Goal: Task Accomplishment & Management: Manage account settings

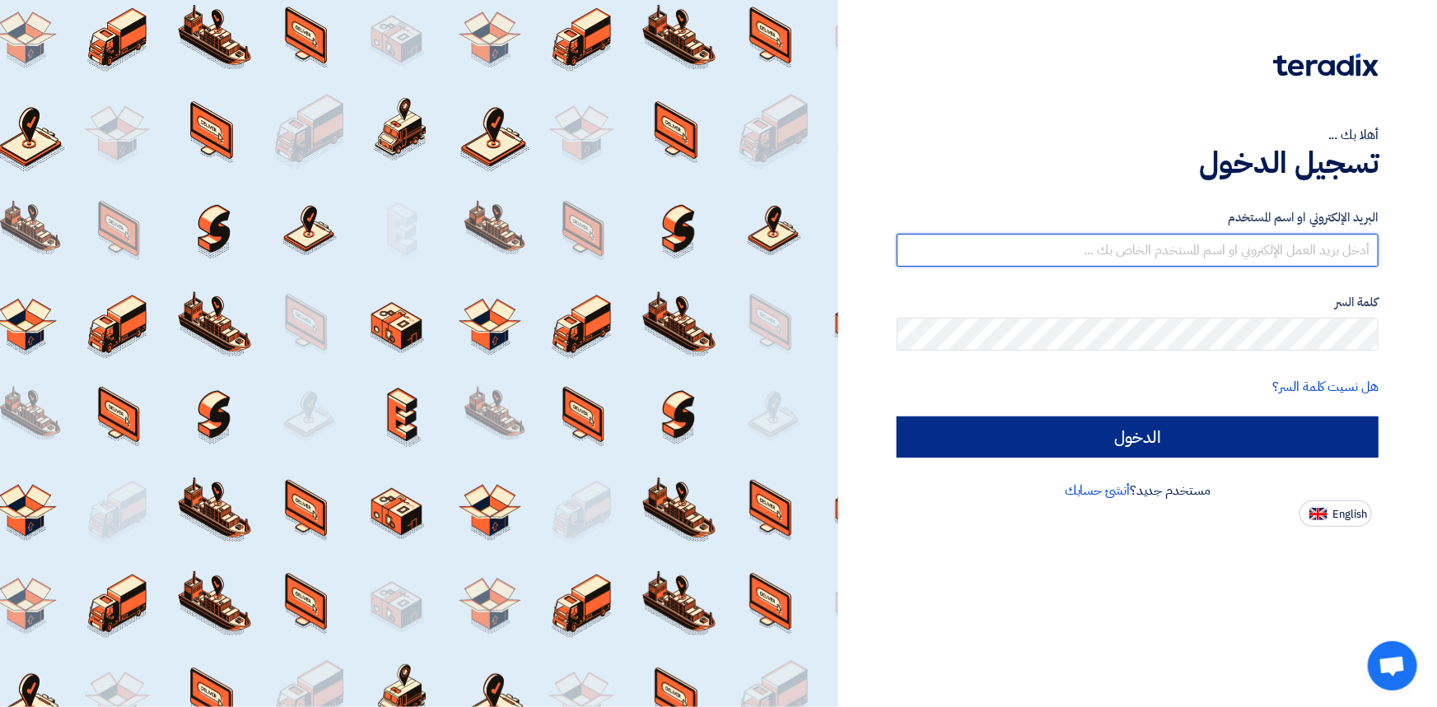
type input "[PERSON_NAME][EMAIL_ADDRESS][PERSON_NAME][DOMAIN_NAME]"
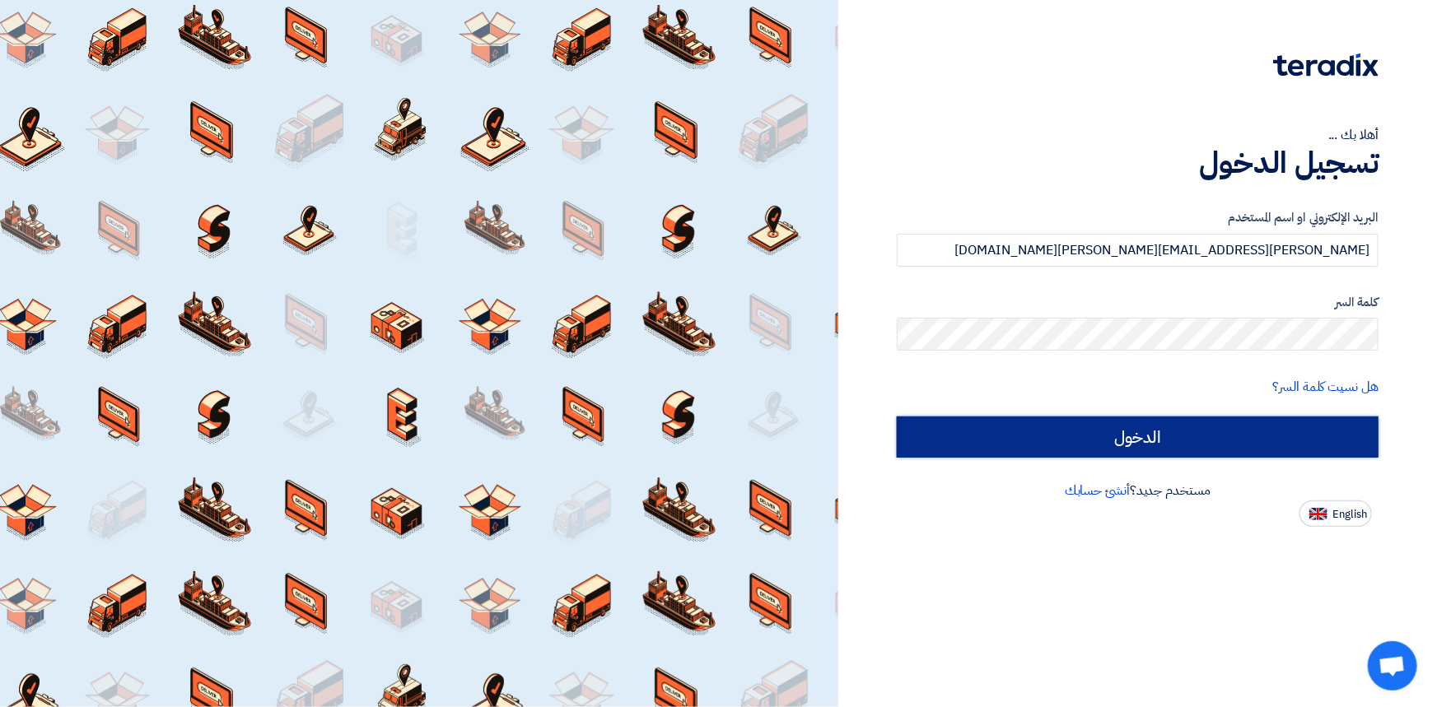
drag, startPoint x: 1038, startPoint y: 439, endPoint x: 1031, endPoint y: 445, distance: 8.8
click at [1038, 439] on input "الدخول" at bounding box center [1138, 437] width 482 height 41
type input "Sign in"
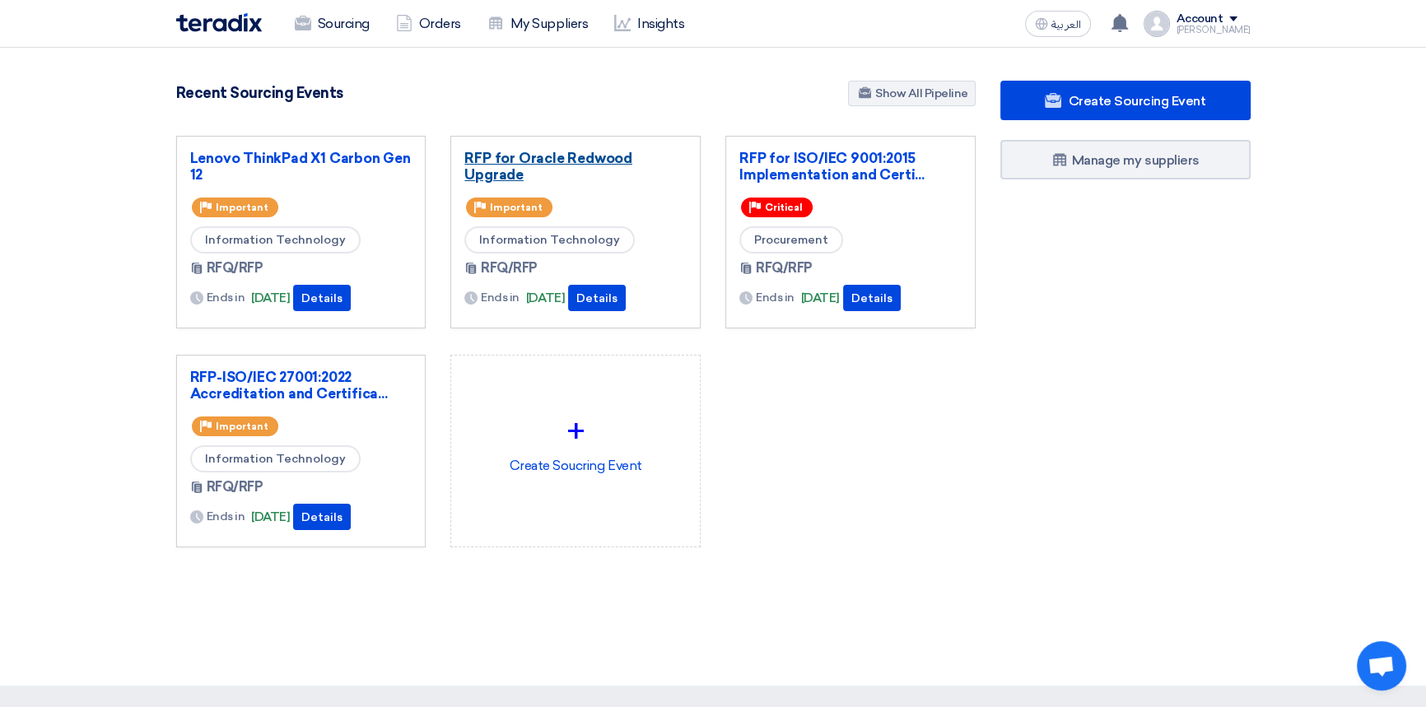
click at [590, 157] on link "RFP for Oracle Redwood Upgrade" at bounding box center [575, 166] width 222 height 33
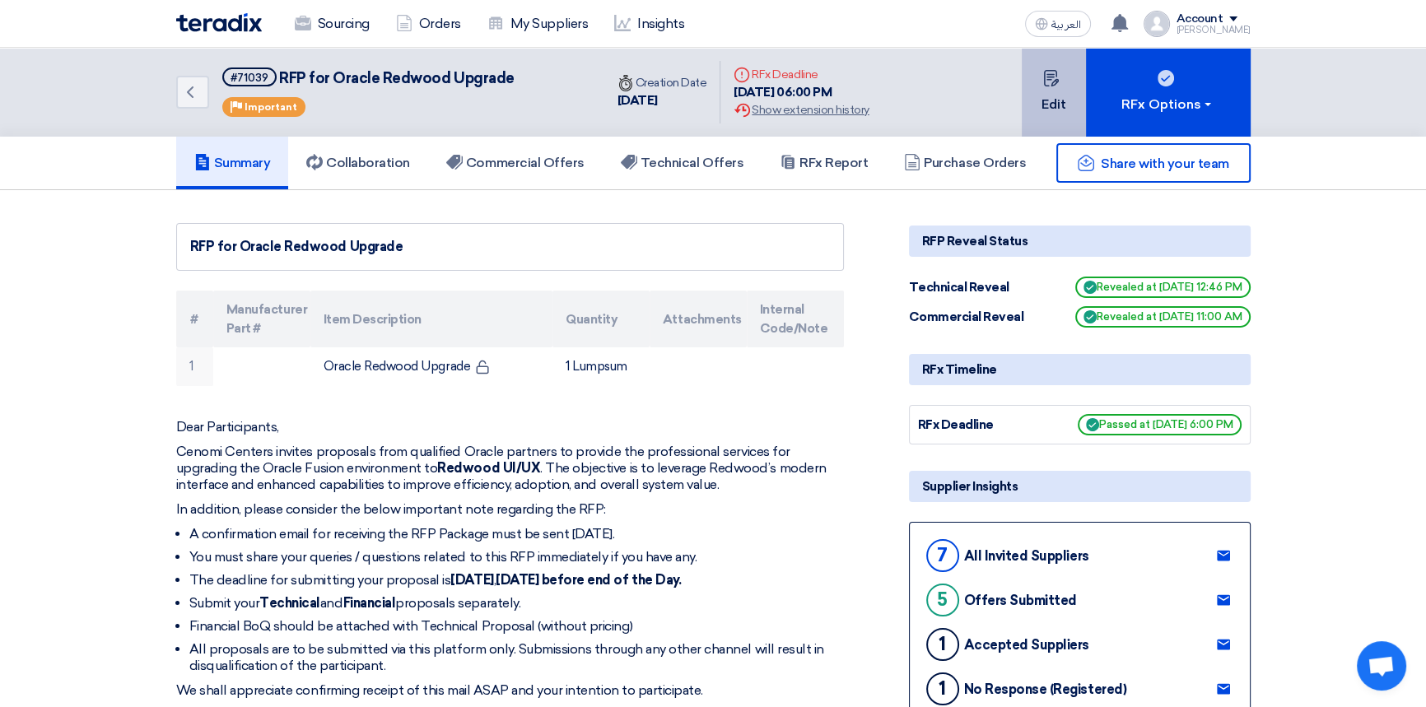
click at [1050, 103] on button "Edit" at bounding box center [1054, 92] width 64 height 89
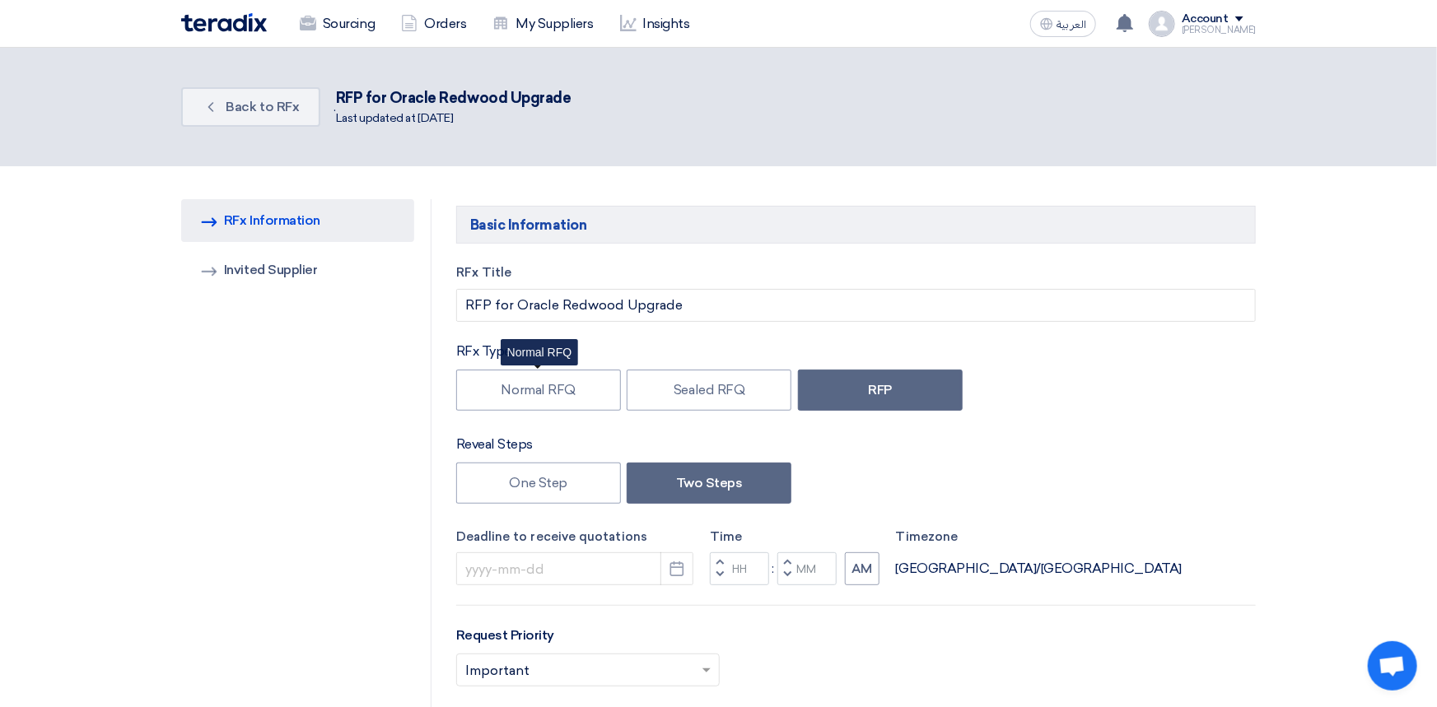
type input "[DATE]"
type input "06"
type input "00"
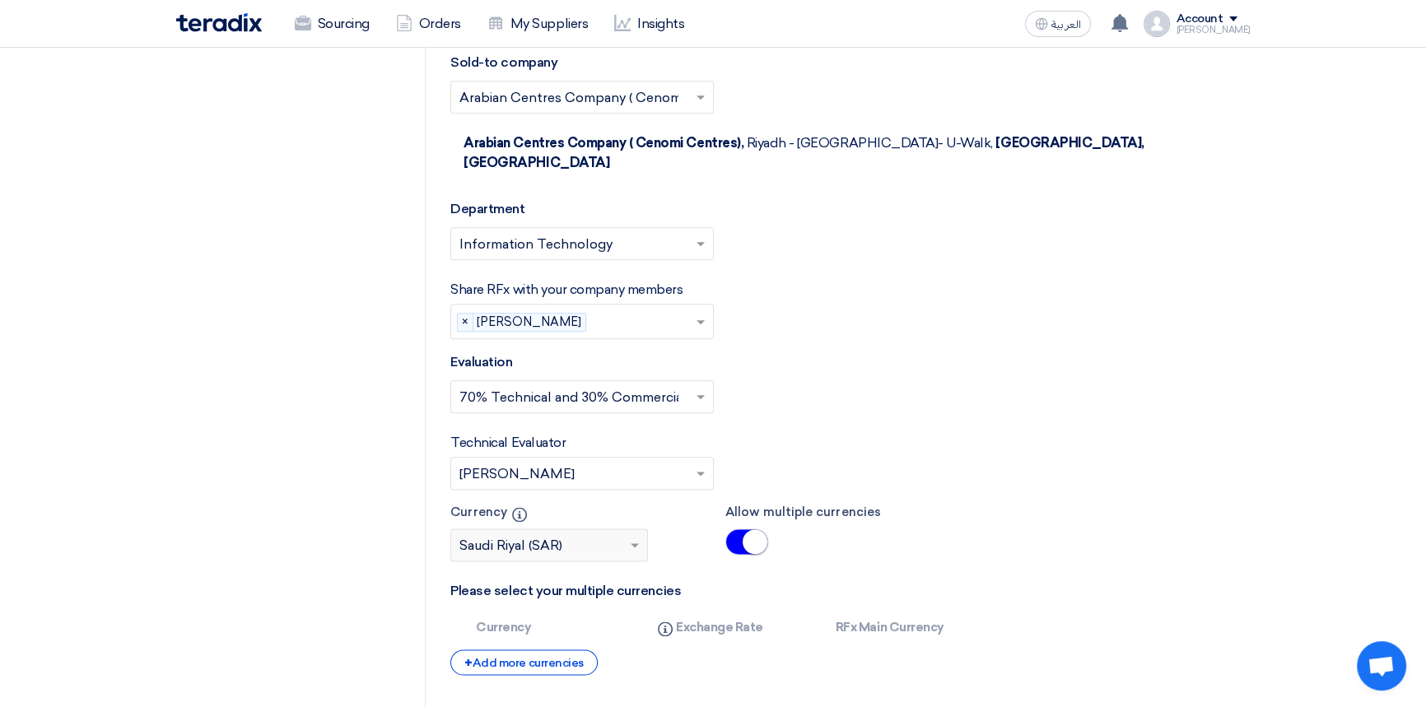
scroll to position [2470, 0]
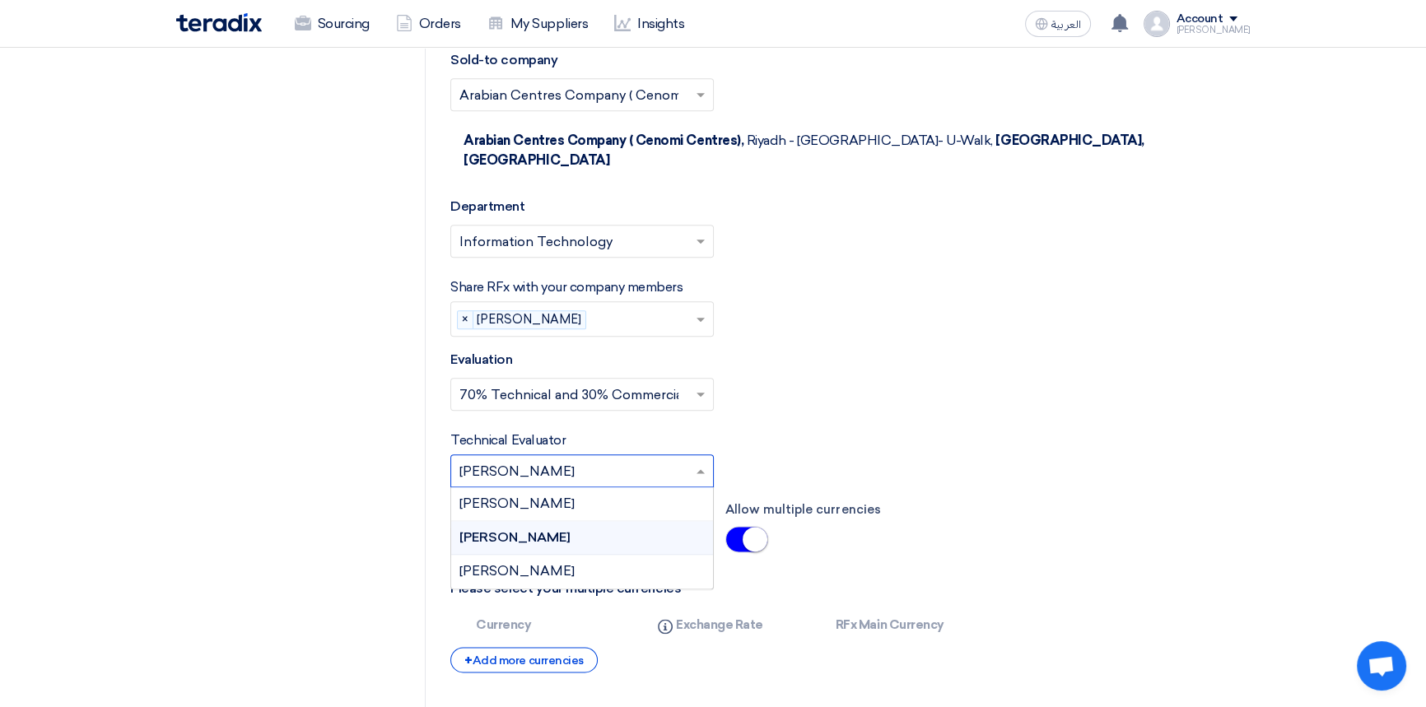
click at [669, 459] on input "text" at bounding box center [573, 472] width 229 height 27
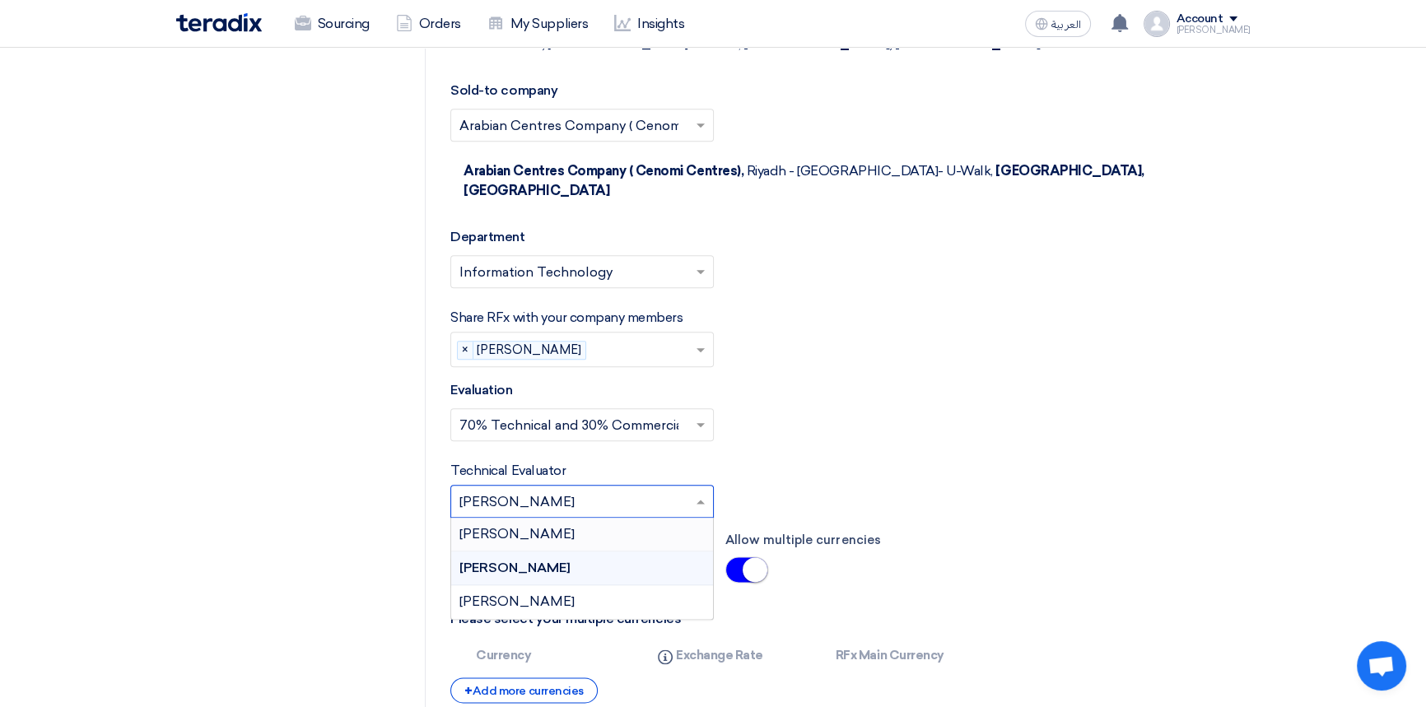
scroll to position [2395, 0]
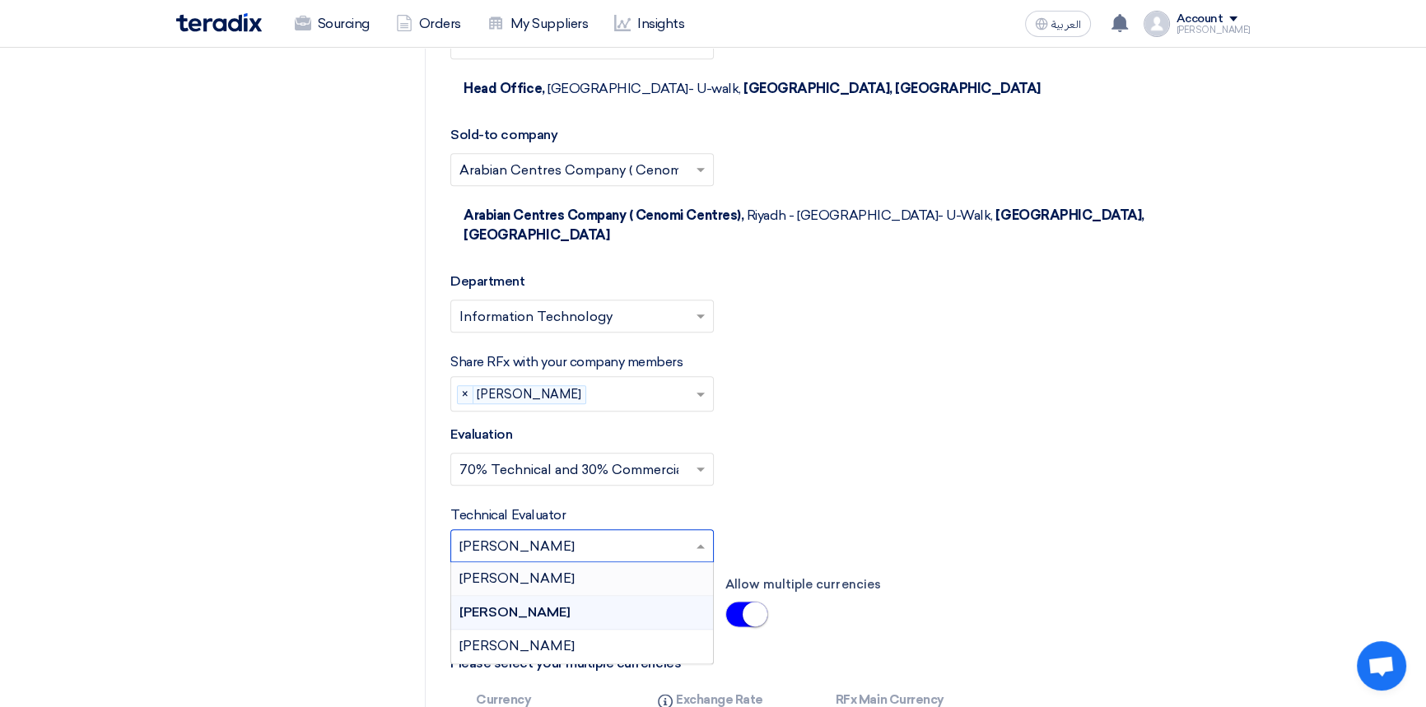
click at [842, 425] on div "Evaluation Select Evaluation... × 70% Technical and 30% Commercial ×" at bounding box center [850, 462] width 800 height 74
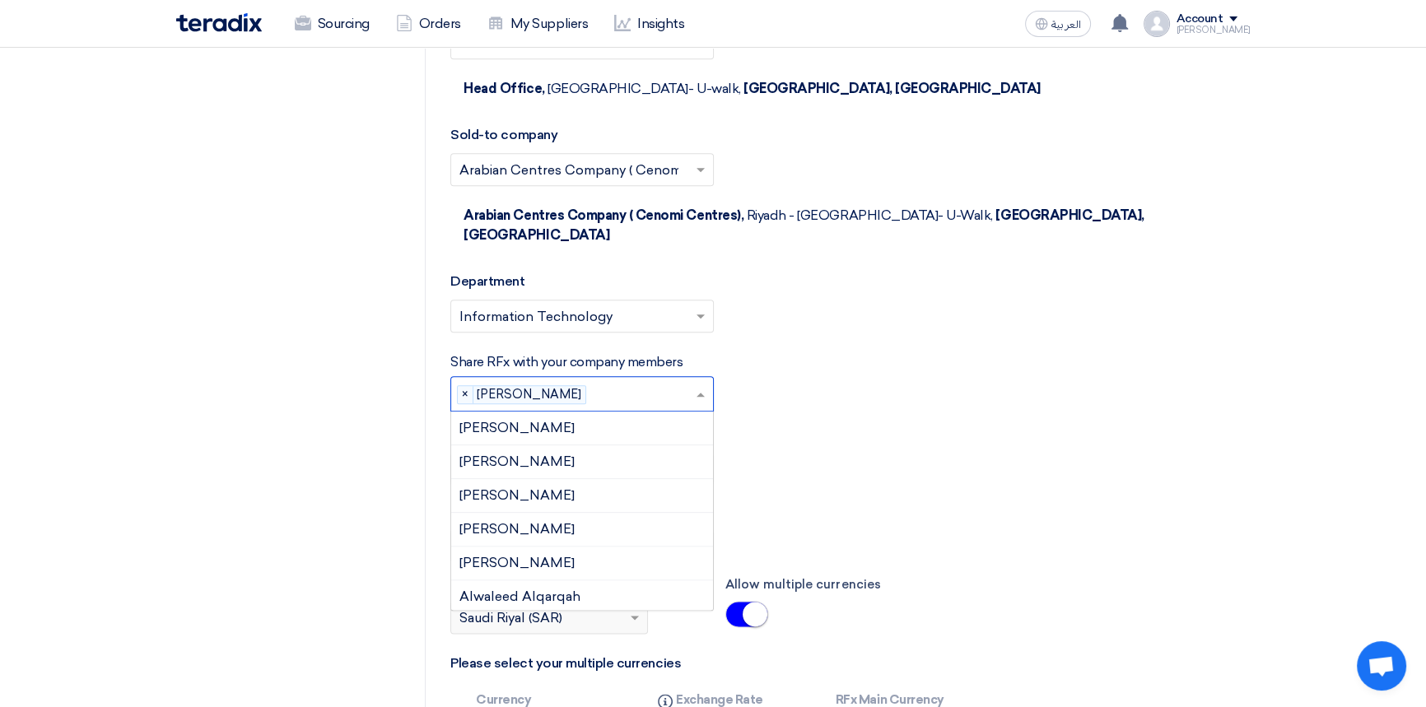
click at [693, 382] on input "text" at bounding box center [644, 395] width 102 height 27
click at [855, 453] on div "Select Evaluation... × 70% Technical and 30% Commercial ×" at bounding box center [850, 476] width 800 height 46
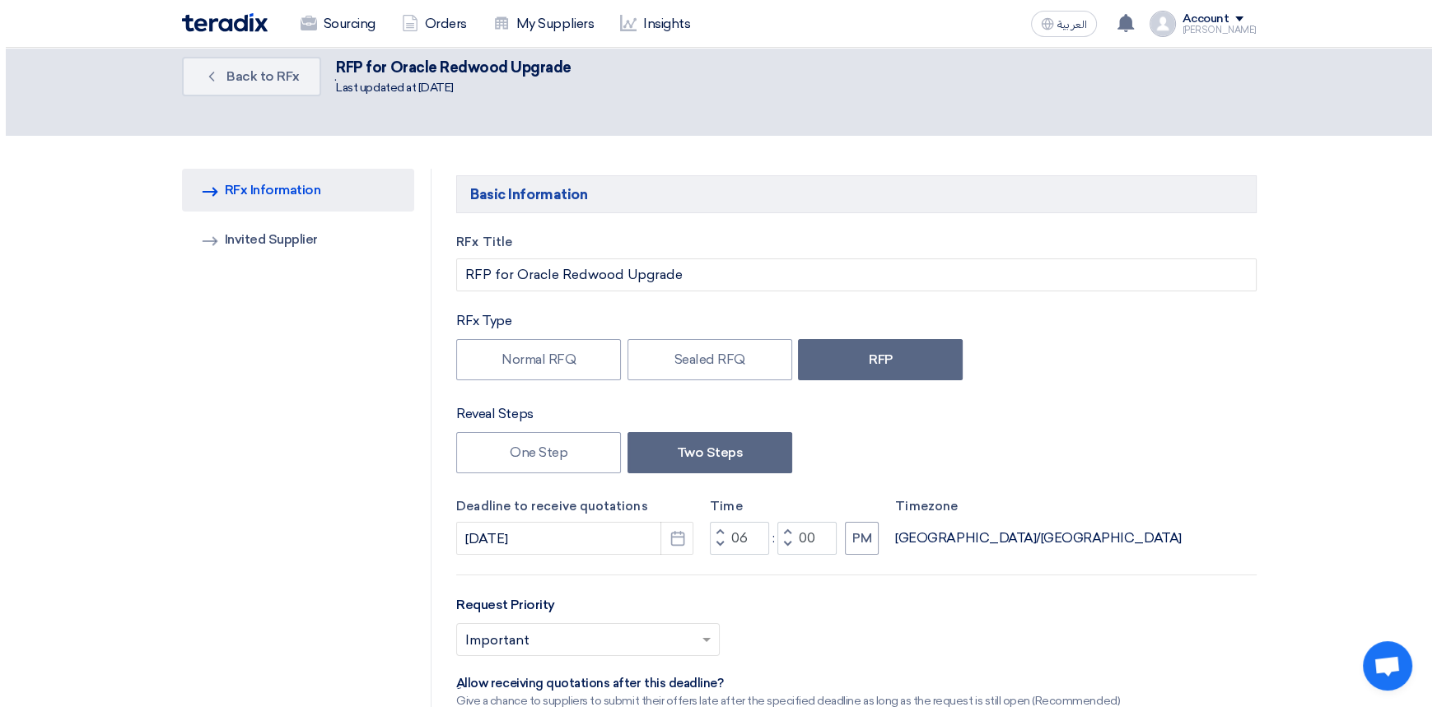
scroll to position [0, 0]
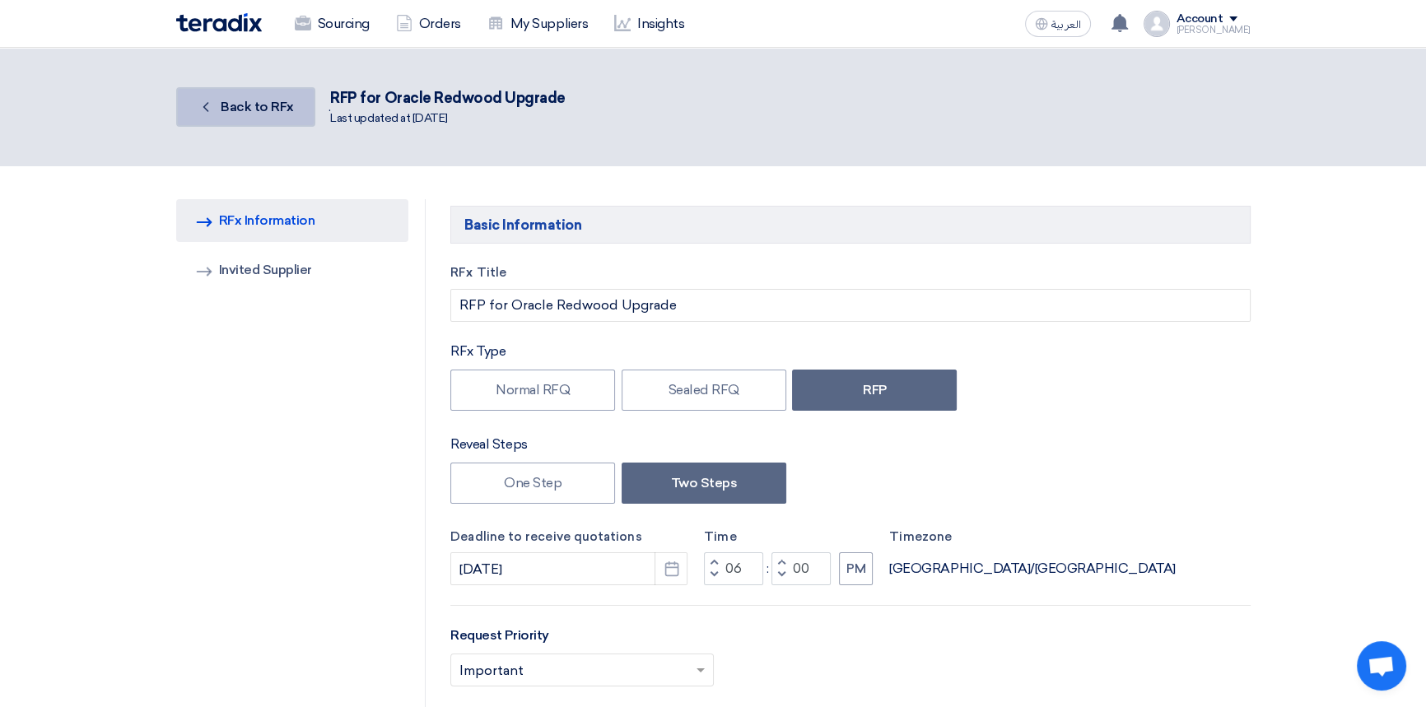
click at [221, 99] on span "Back to RFx" at bounding box center [257, 107] width 73 height 16
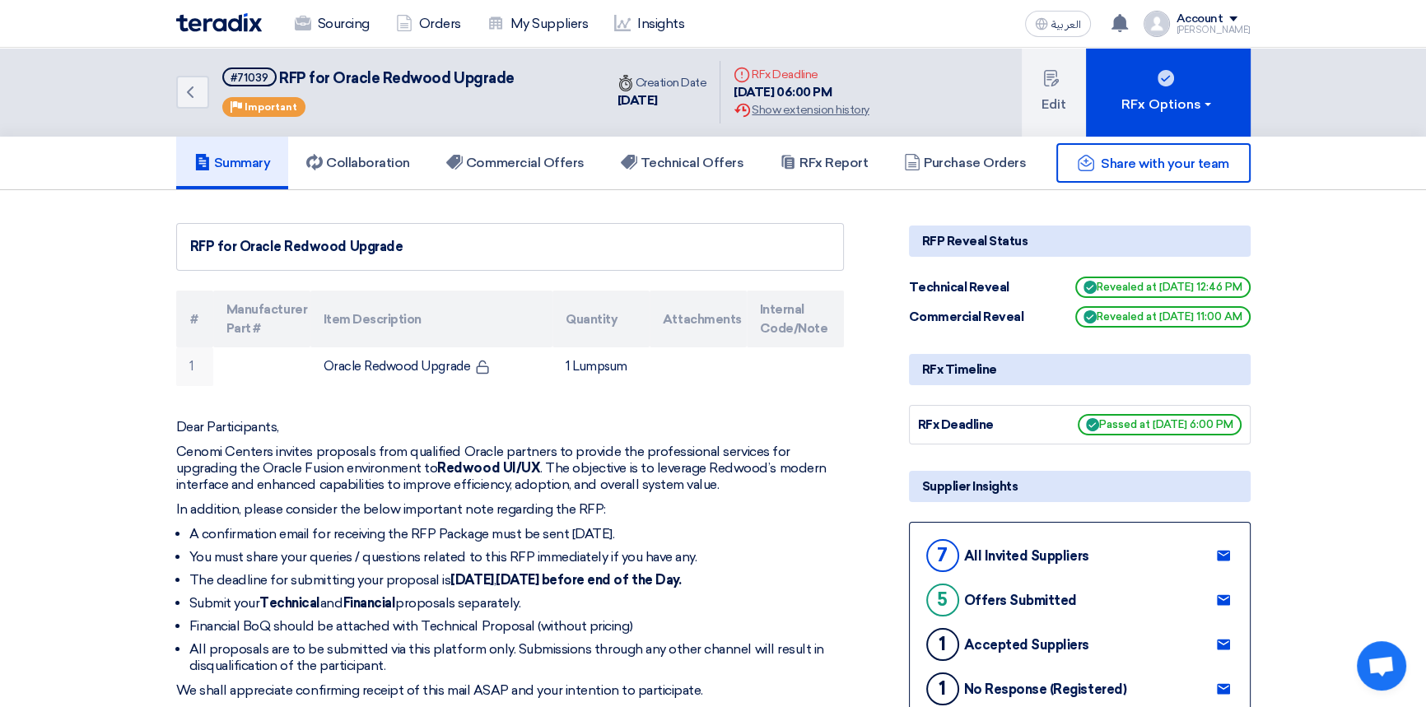
click at [1224, 19] on div "Account" at bounding box center [1200, 19] width 47 height 14
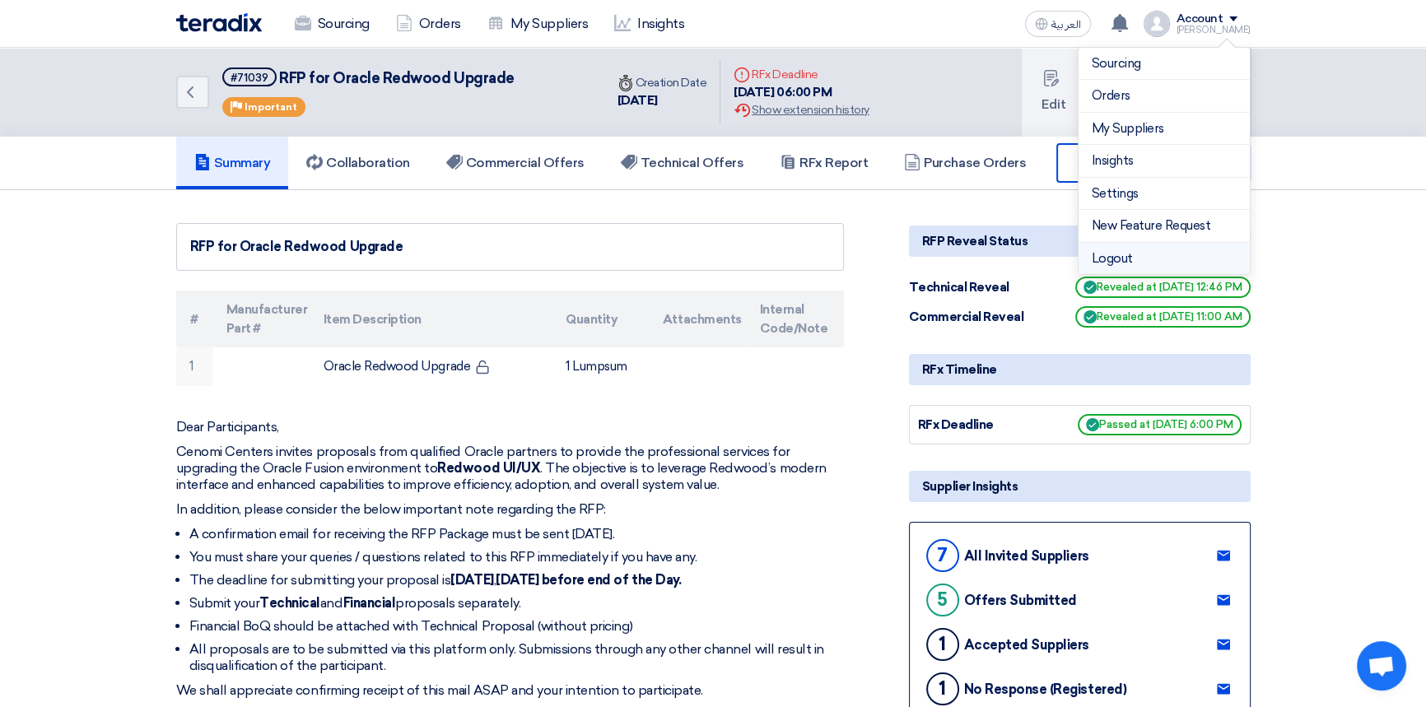
click at [1136, 260] on li "Logout" at bounding box center [1164, 259] width 171 height 32
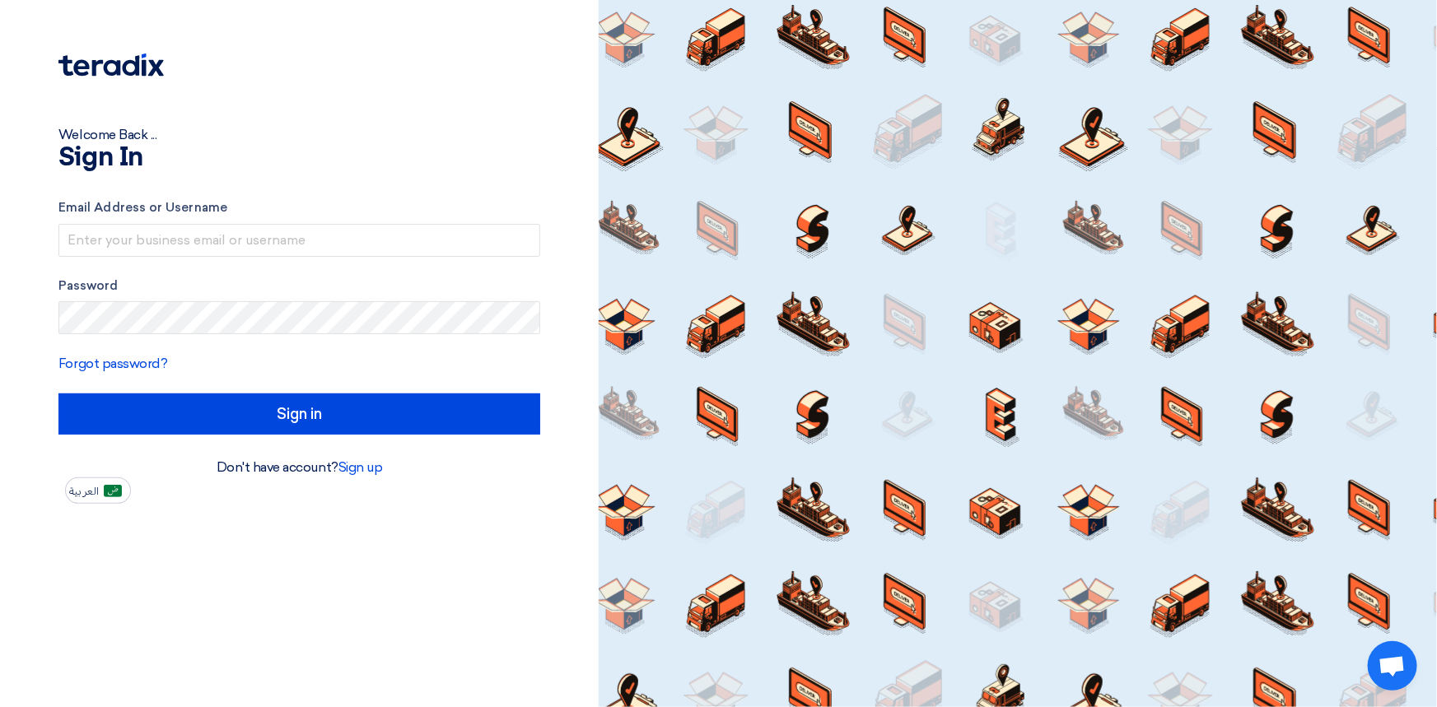
type input "[PERSON_NAME][EMAIL_ADDRESS][PERSON_NAME][DOMAIN_NAME]"
click at [364, 140] on div "Welcome Back ..." at bounding box center [299, 135] width 482 height 20
